Goal: Transaction & Acquisition: Purchase product/service

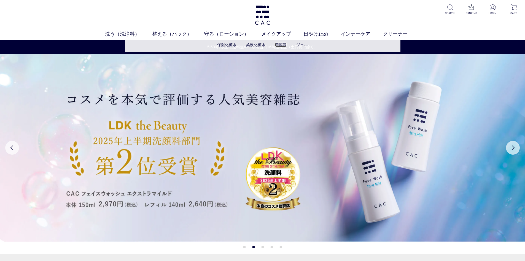
click at [285, 44] on link "美容液" at bounding box center [281, 44] width 12 height 4
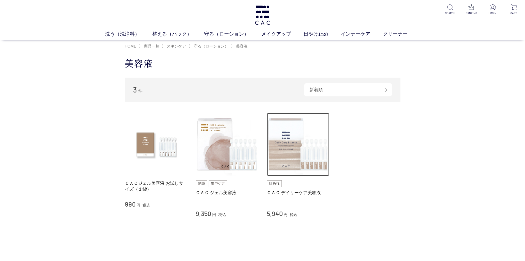
click at [283, 146] on img at bounding box center [298, 144] width 63 height 63
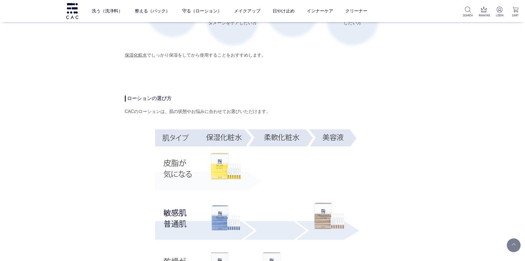
scroll to position [910, 0]
